Goal: Navigation & Orientation: Find specific page/section

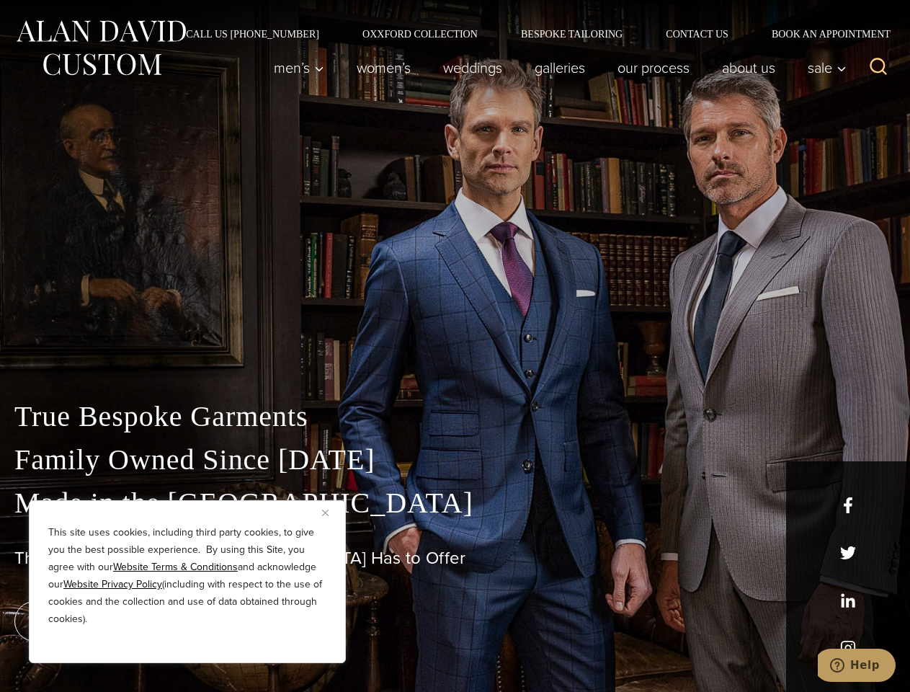
click at [455, 346] on div "True Bespoke Garments Family Owned Since [DATE] Made in [GEOGRAPHIC_DATA] The B…" at bounding box center [455, 507] width 910 height 369
click at [331, 512] on button "Close" at bounding box center [330, 512] width 17 height 17
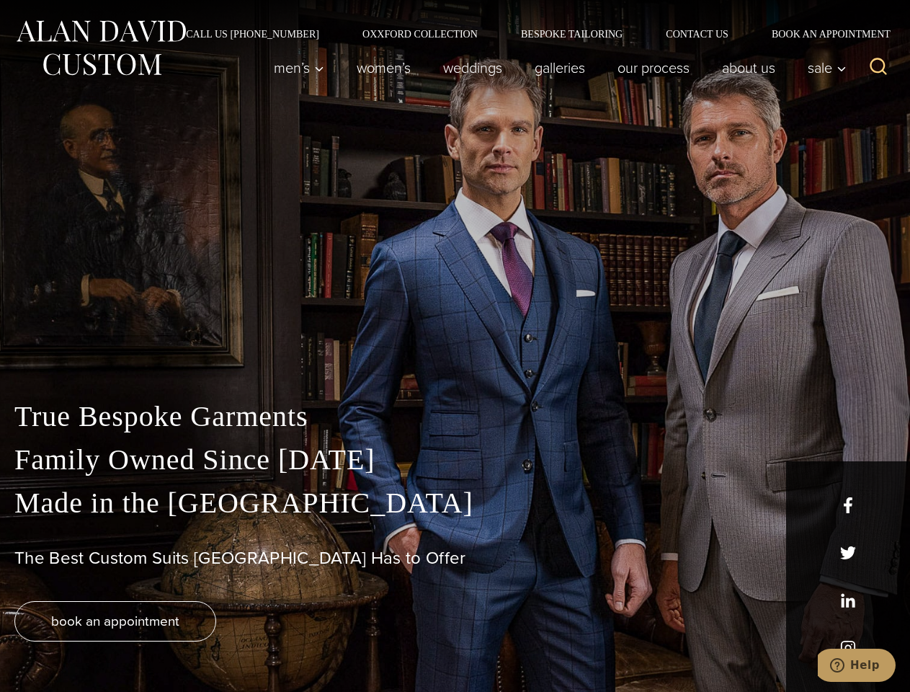
click at [187, 643] on div "True Bespoke Garments Family Owned Since [DATE] Made in [GEOGRAPHIC_DATA] The B…" at bounding box center [455, 543] width 910 height 297
click at [878, 68] on icon "Search" at bounding box center [878, 66] width 21 height 21
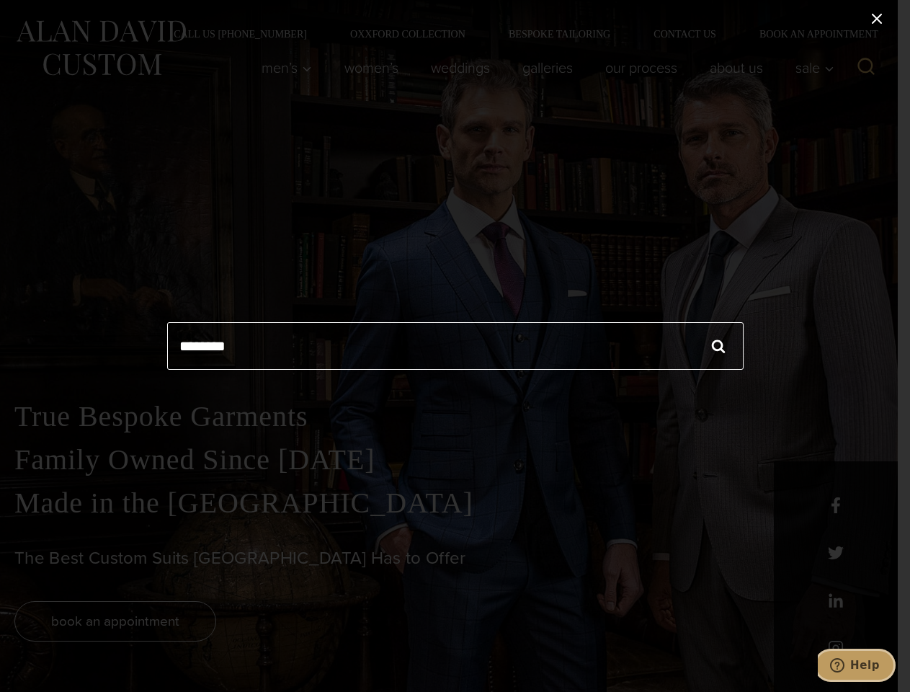
click at [845, 665] on icon "Help" at bounding box center [837, 665] width 14 height 14
